Goal: Information Seeking & Learning: Learn about a topic

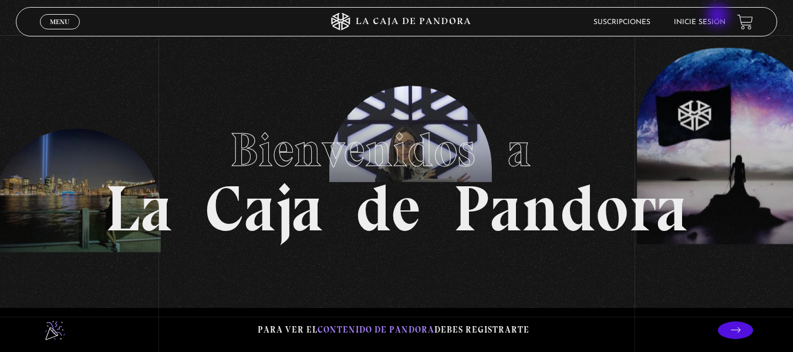
click at [719, 16] on li "Inicie sesión" at bounding box center [700, 22] width 52 height 18
click at [721, 22] on link "Inicie sesión" at bounding box center [700, 22] width 52 height 7
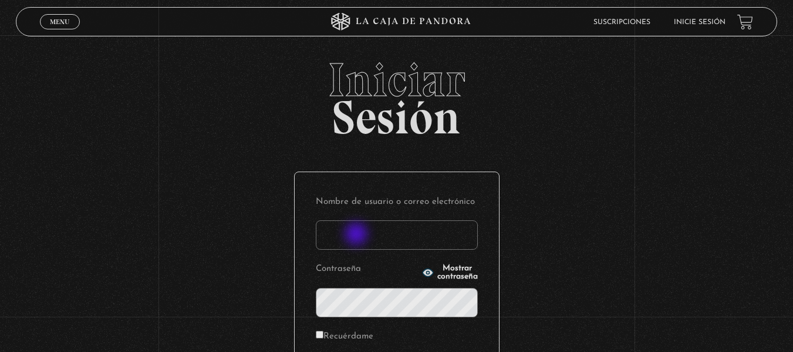
click at [357, 235] on input "Nombre de usuario o correo electrónico" at bounding box center [397, 234] width 162 height 29
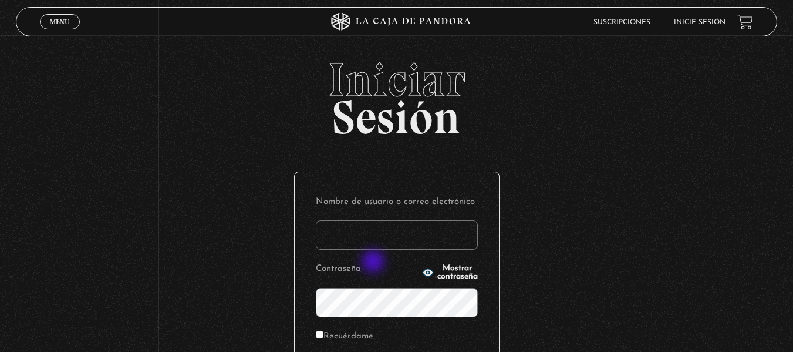
type input "yngr29@gmail.com"
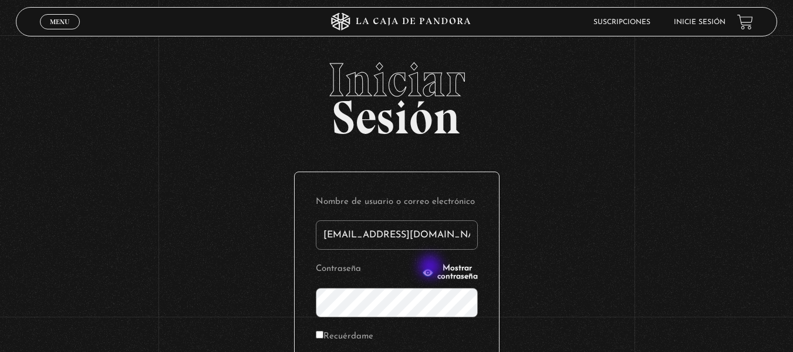
click at [437, 268] on span "Mostrar contraseña" at bounding box center [457, 272] width 41 height 16
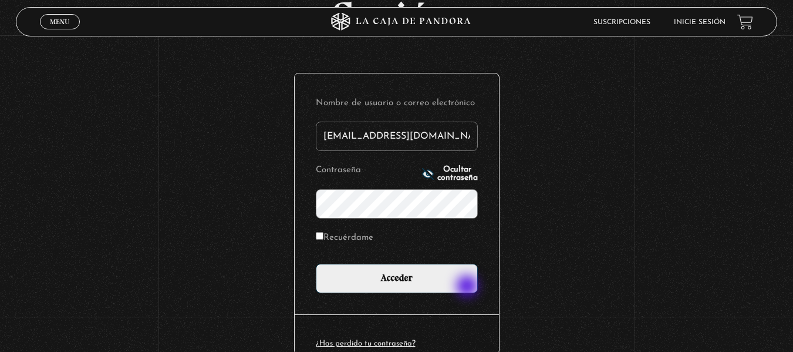
scroll to position [117, 0]
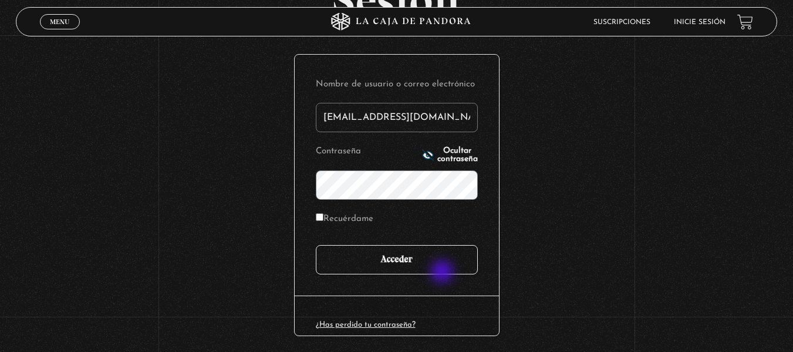
click at [443, 272] on input "Acceder" at bounding box center [397, 259] width 162 height 29
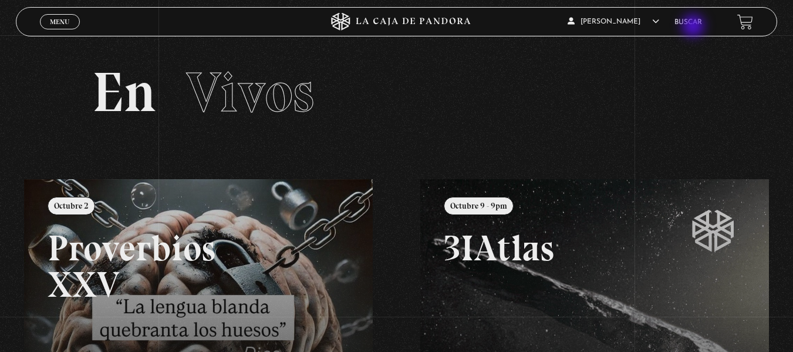
click at [694, 27] on li "Buscar" at bounding box center [688, 22] width 28 height 18
click at [694, 20] on link "Buscar" at bounding box center [688, 22] width 28 height 7
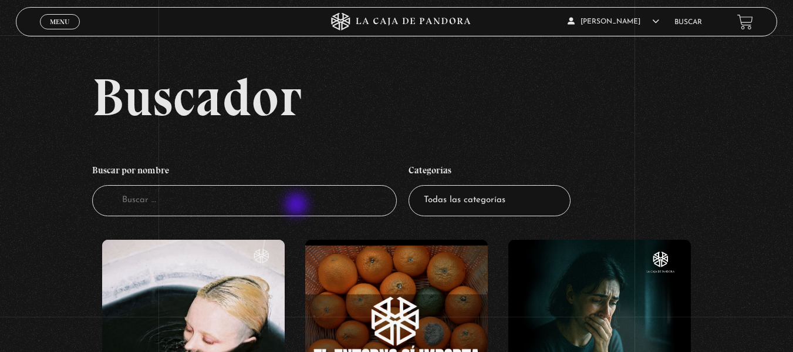
click at [298, 205] on input "Buscador" at bounding box center [244, 200] width 305 height 31
type input "guerra espiritual"
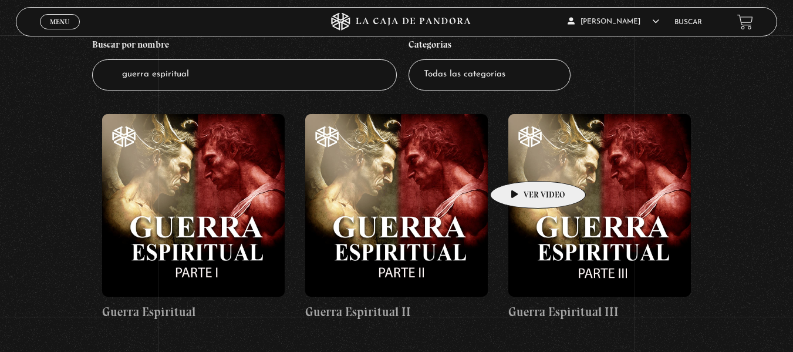
scroll to position [59, 0]
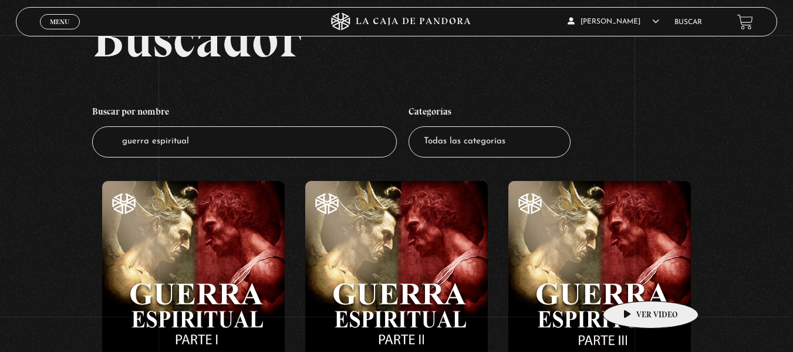
click at [632, 283] on figure at bounding box center [599, 272] width 183 height 183
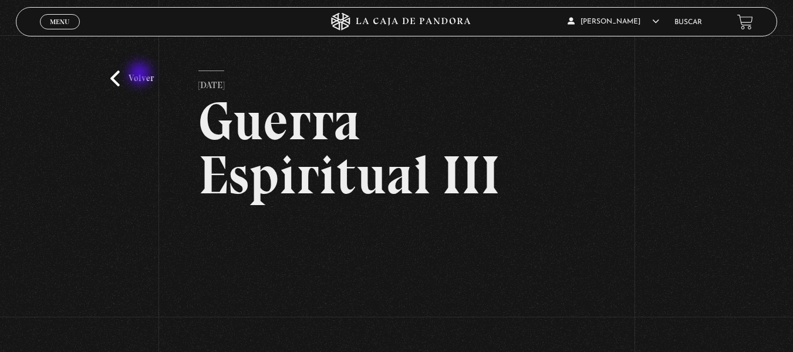
click at [141, 75] on link "Volver" at bounding box center [131, 78] width 43 height 16
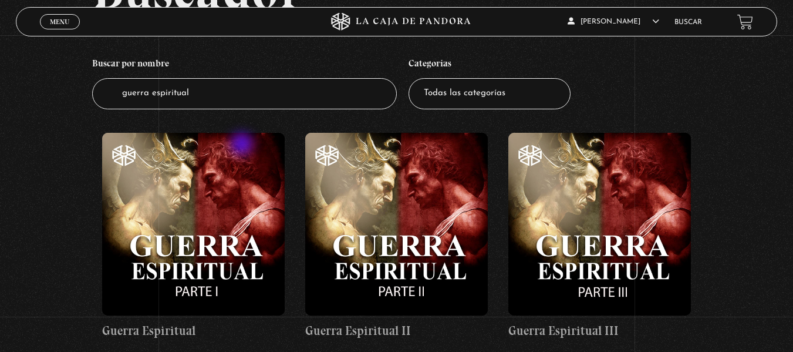
scroll to position [6, 0]
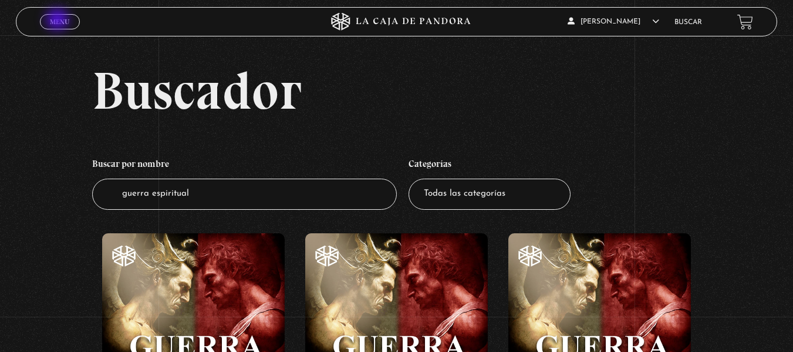
click at [56, 19] on span "Menu" at bounding box center [59, 21] width 19 height 7
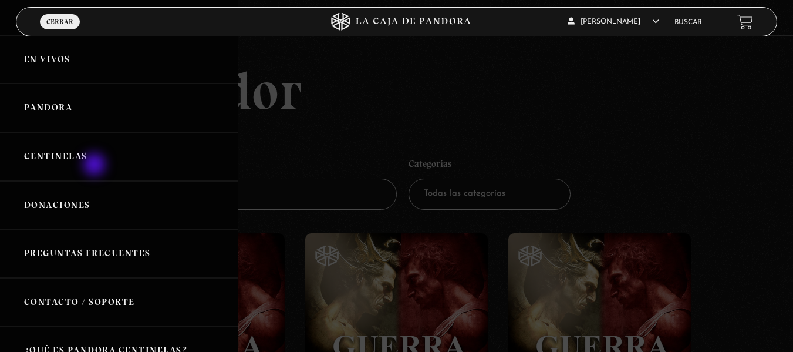
click at [95, 164] on link "Centinelas" at bounding box center [119, 156] width 238 height 49
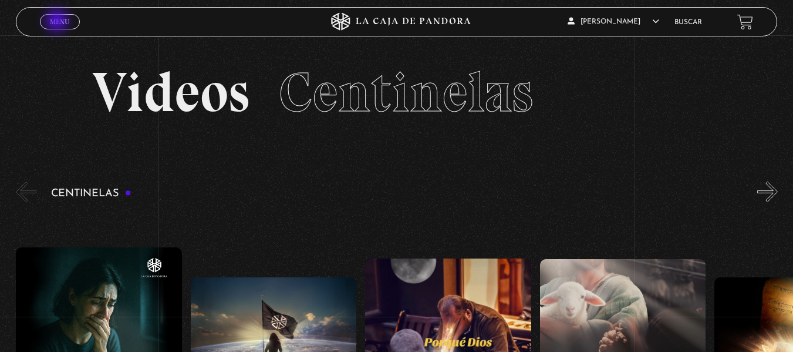
click at [58, 22] on span "Menu" at bounding box center [59, 21] width 19 height 7
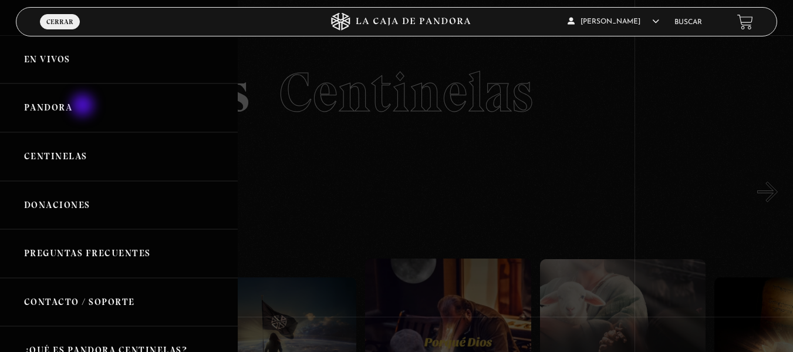
click at [84, 106] on link "Pandora" at bounding box center [119, 107] width 238 height 49
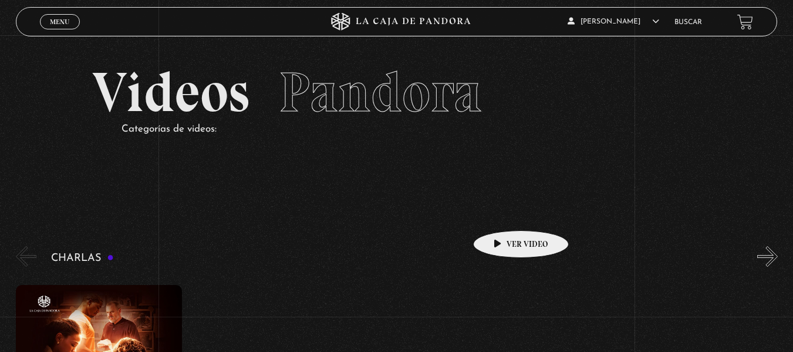
scroll to position [176, 0]
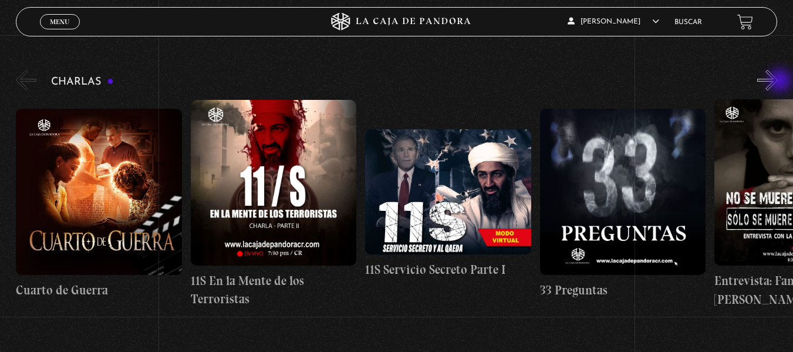
click at [778, 82] on button "»" at bounding box center [767, 80] width 21 height 21
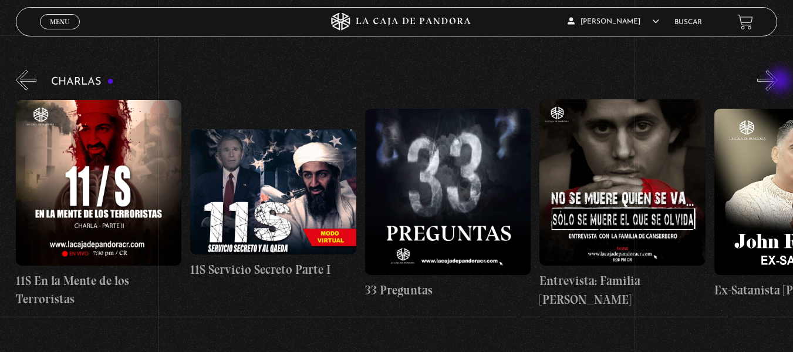
click at [778, 82] on button "»" at bounding box center [767, 80] width 21 height 21
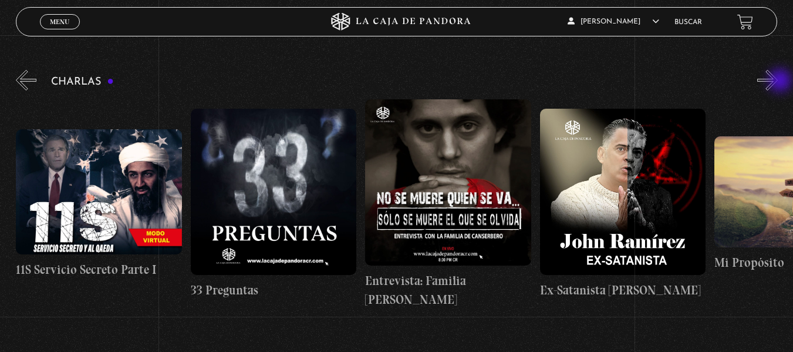
click at [778, 82] on button "»" at bounding box center [767, 80] width 21 height 21
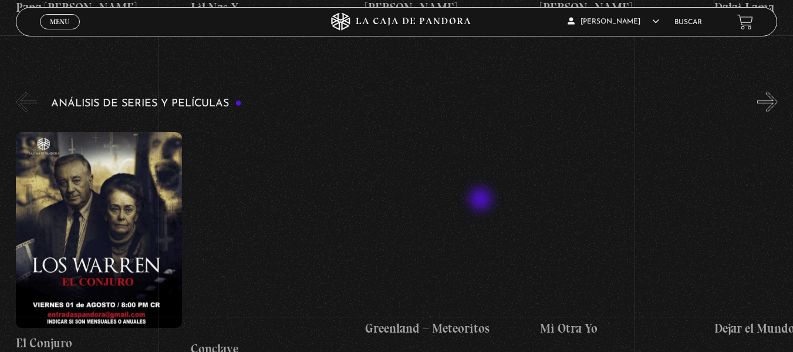
scroll to position [2055, 0]
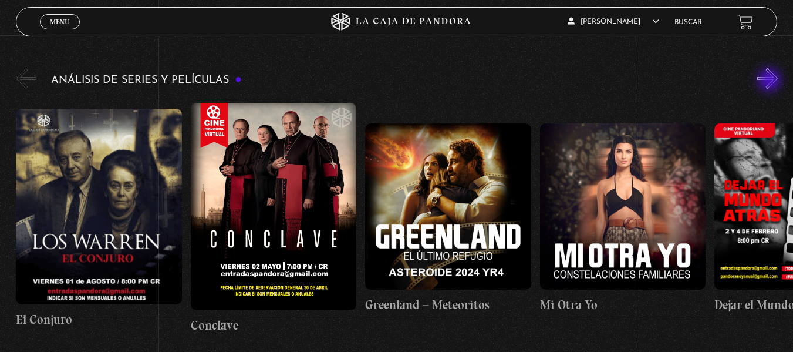
click at [771, 81] on button "»" at bounding box center [767, 78] width 21 height 21
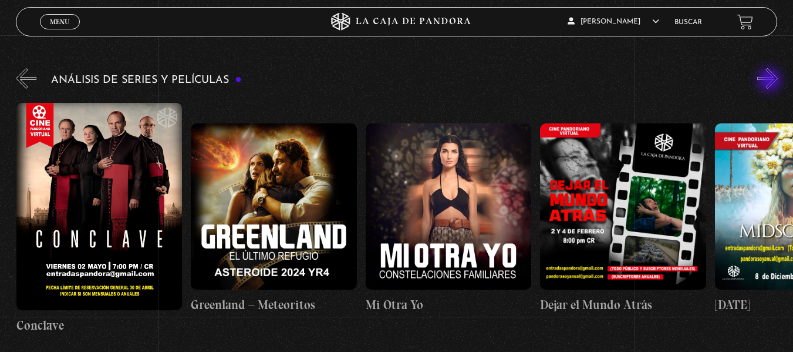
click at [771, 81] on button "»" at bounding box center [767, 78] width 21 height 21
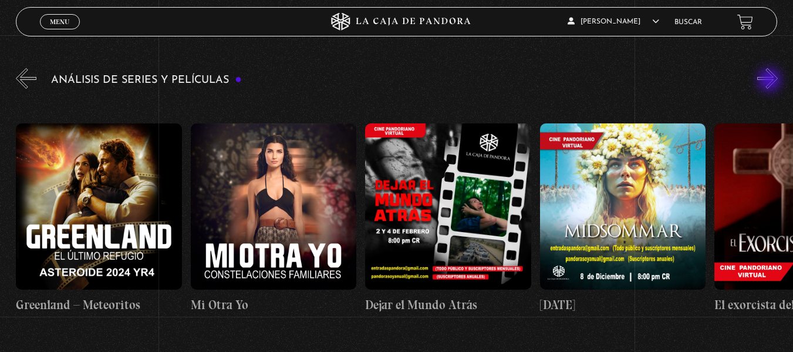
click at [771, 81] on button "»" at bounding box center [767, 78] width 21 height 21
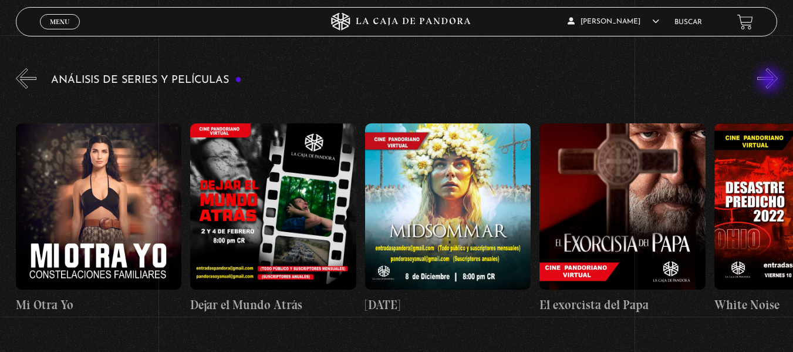
click at [771, 81] on button "»" at bounding box center [767, 78] width 21 height 21
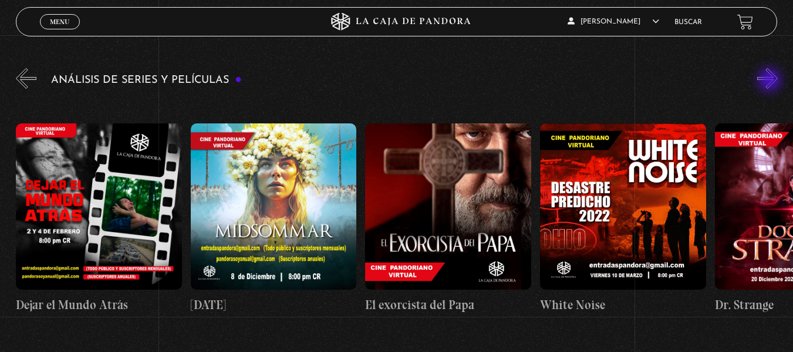
scroll to position [0, 699]
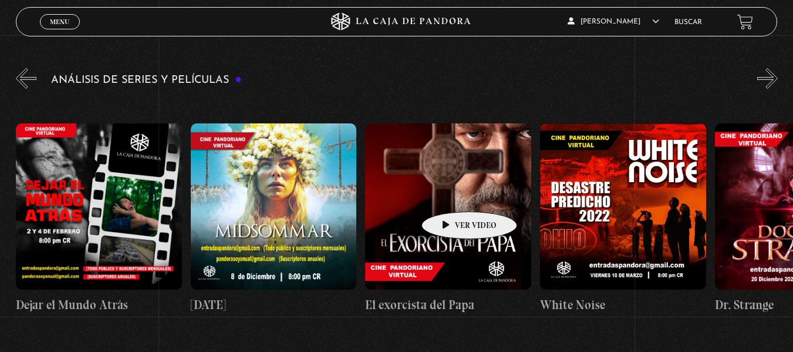
click at [451, 194] on figure at bounding box center [448, 206] width 166 height 166
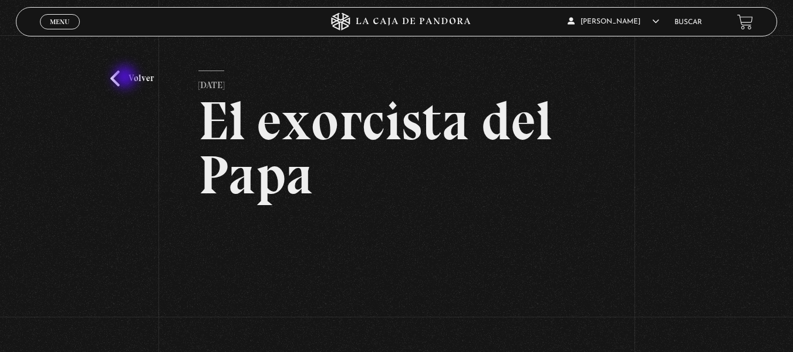
click at [126, 78] on link "Volver" at bounding box center [131, 78] width 43 height 16
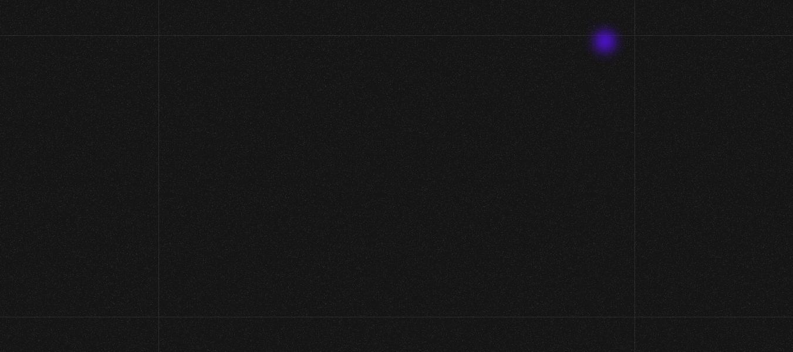
scroll to position [2054, 0]
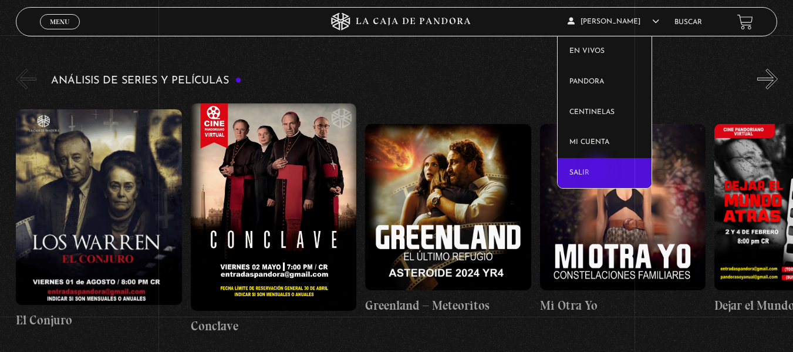
click at [599, 171] on link "Salir" at bounding box center [605, 173] width 94 height 31
